Goal: Navigation & Orientation: Find specific page/section

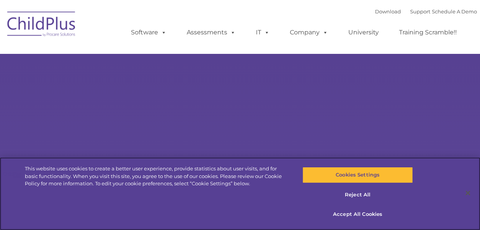
select select "MEDIUM"
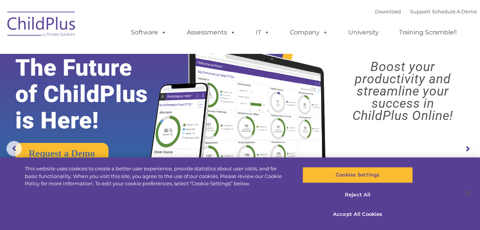
click at [33, 34] on img at bounding box center [41, 25] width 76 height 38
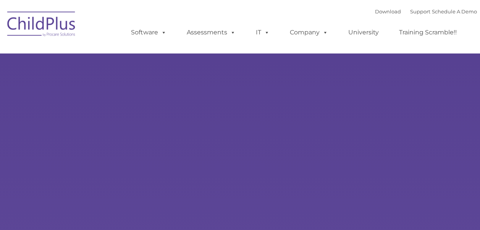
type input ""
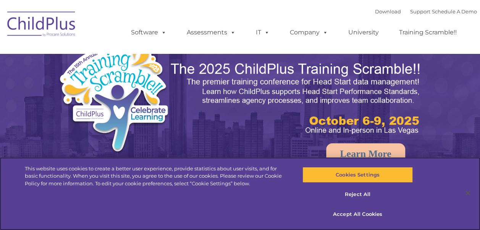
select select "MEDIUM"
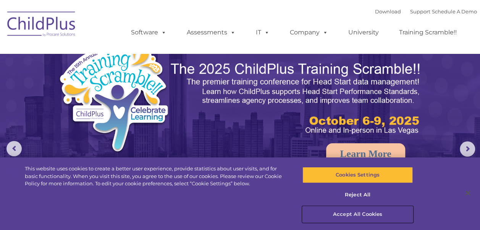
click at [358, 219] on button "Accept All Cookies" at bounding box center [358, 214] width 110 height 16
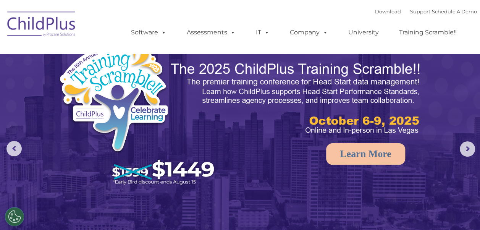
click at [357, 216] on button "Accept All Cookies" at bounding box center [358, 214] width 110 height 16
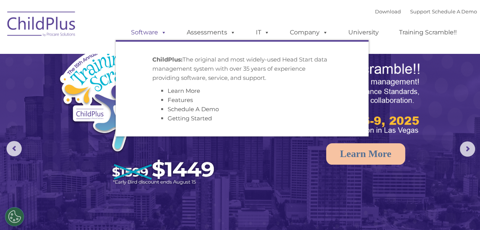
click at [143, 35] on link "Software" at bounding box center [148, 32] width 51 height 15
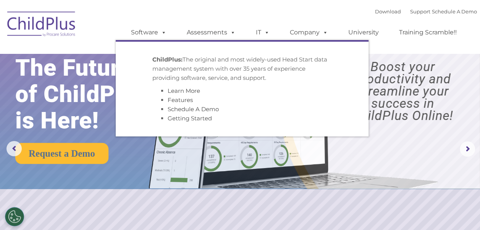
click at [37, 29] on img at bounding box center [41, 25] width 76 height 38
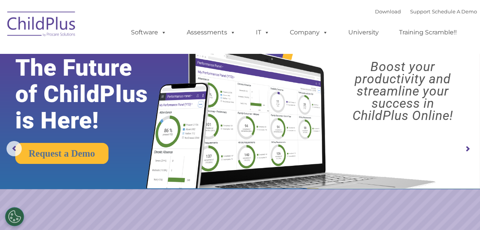
drag, startPoint x: 37, startPoint y: 29, endPoint x: 43, endPoint y: 24, distance: 8.2
click at [37, 29] on img at bounding box center [41, 25] width 76 height 38
